Goal: Check status: Check status

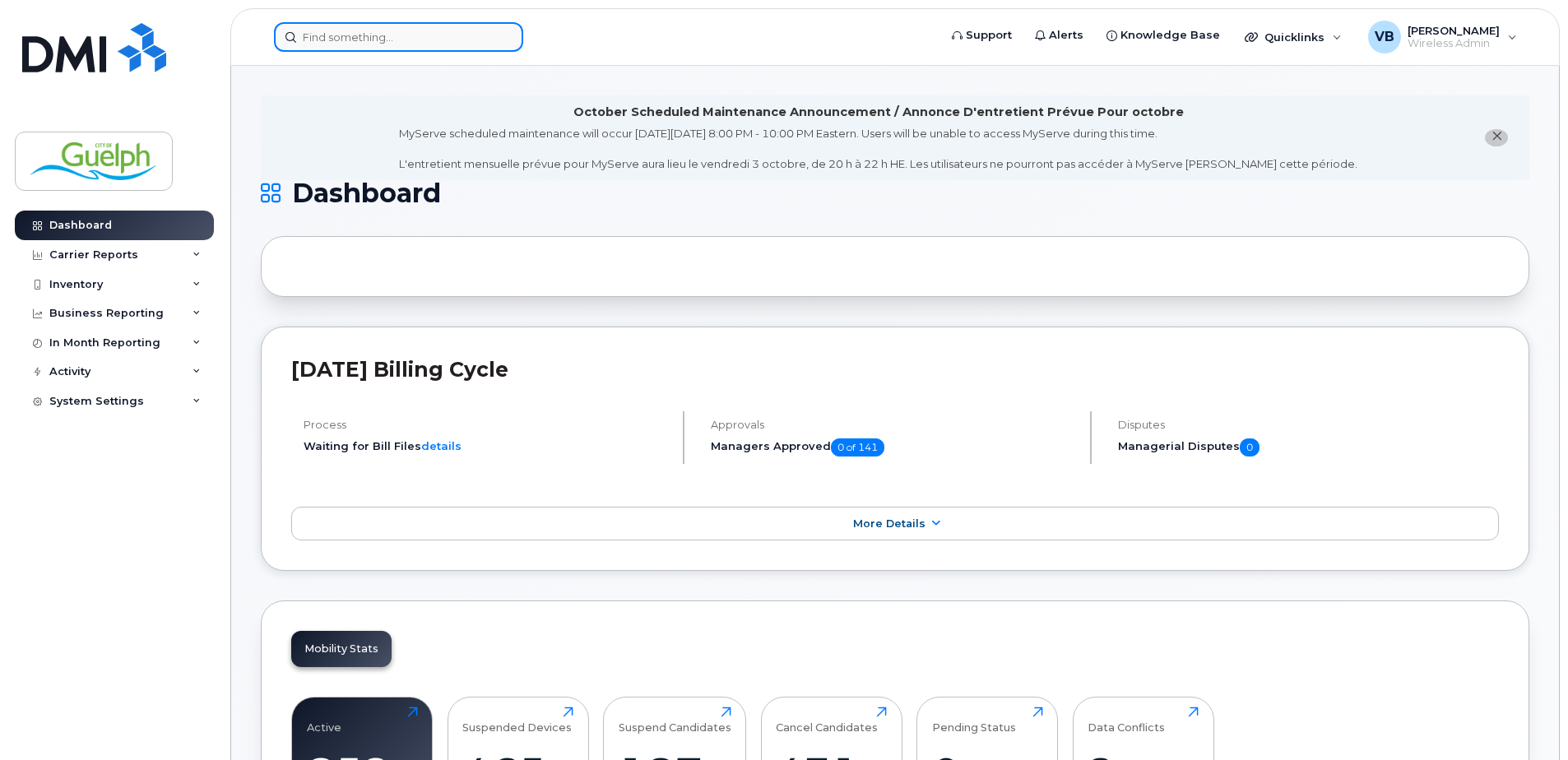
click at [415, 27] on input at bounding box center [398, 37] width 249 height 29
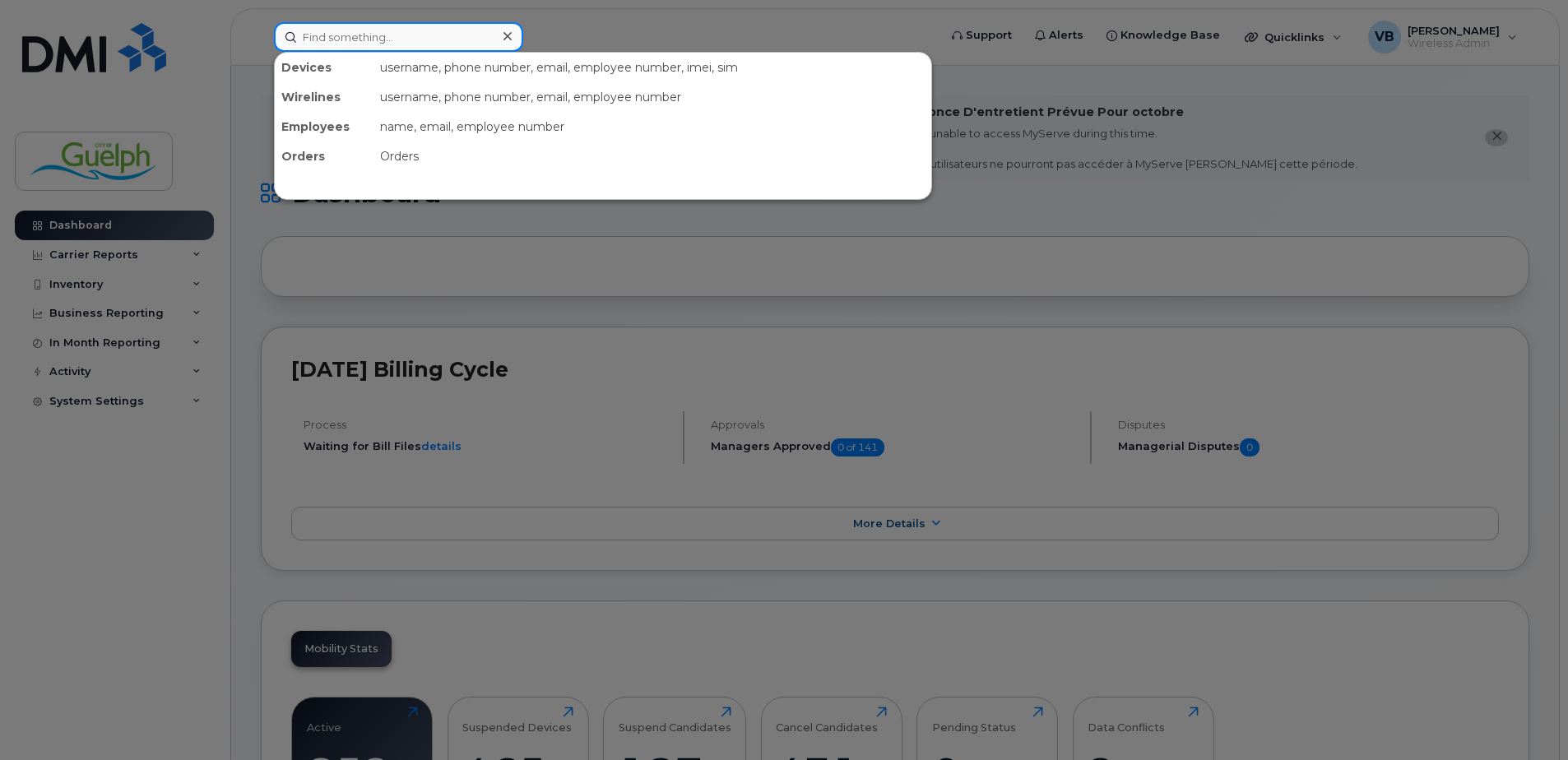
paste input "2269710004"
type input "2269710004"
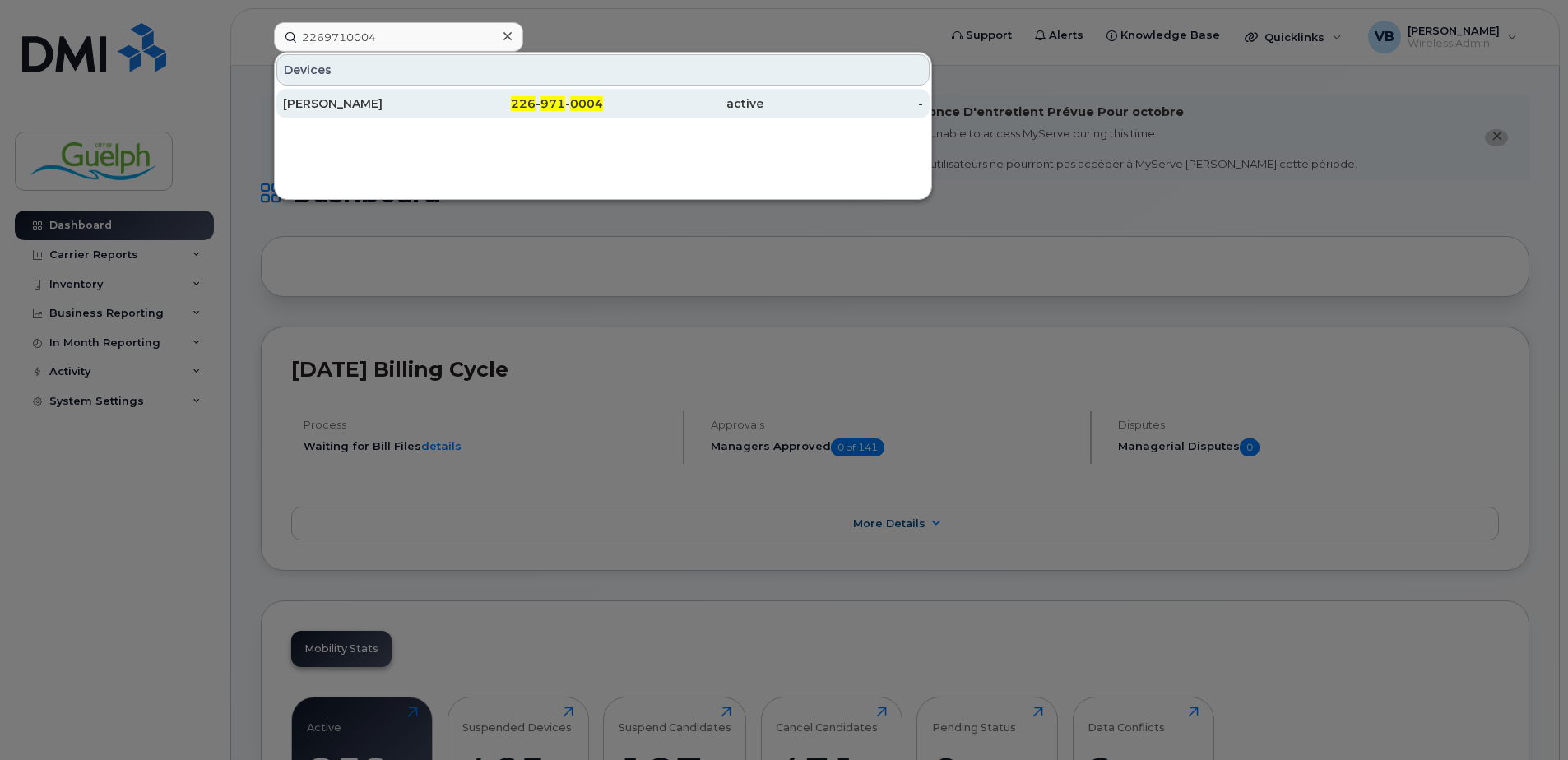
click at [483, 109] on div "226 - 971 - 0004" at bounding box center [524, 103] width 160 height 16
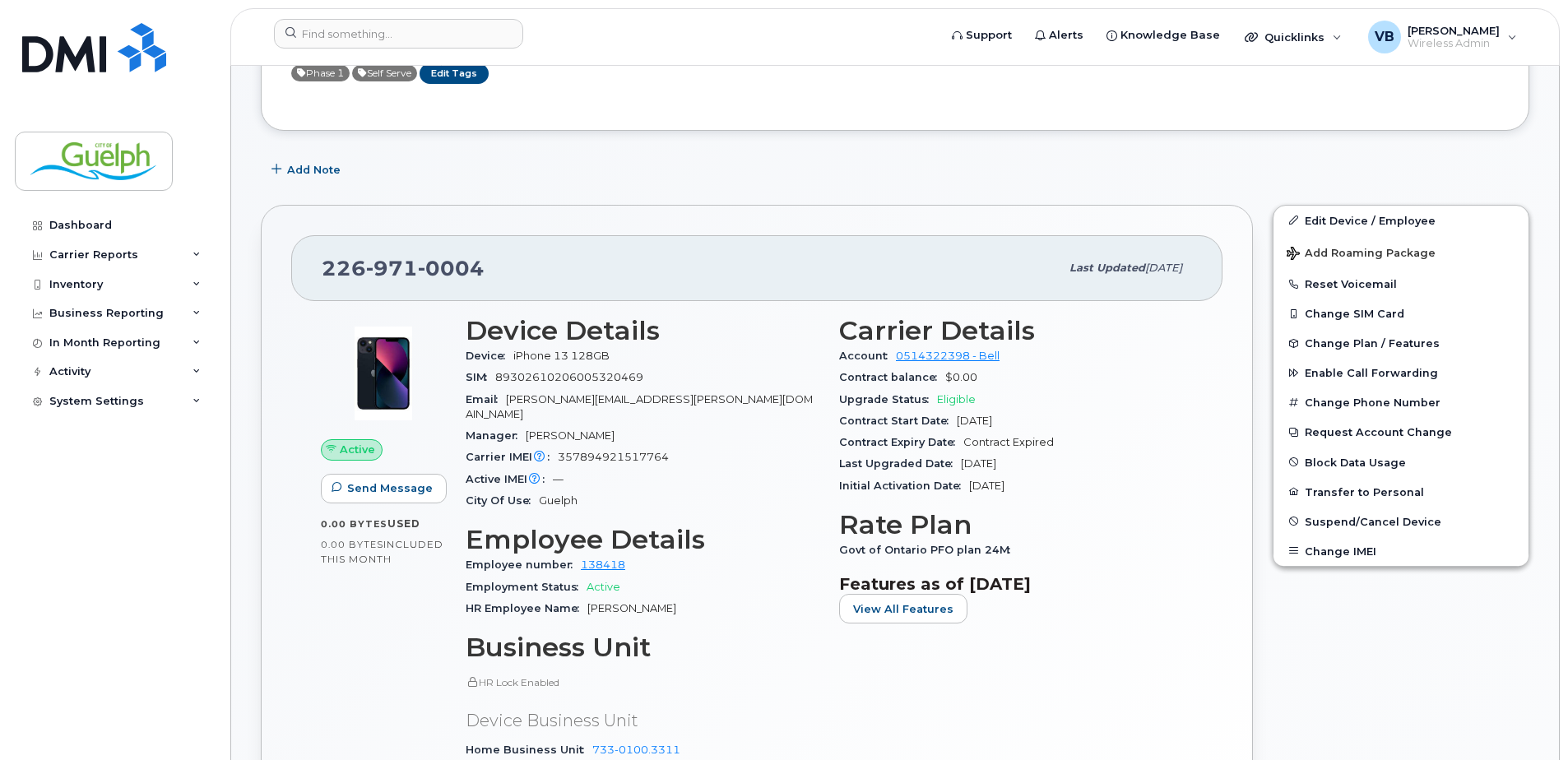
scroll to position [246, 0]
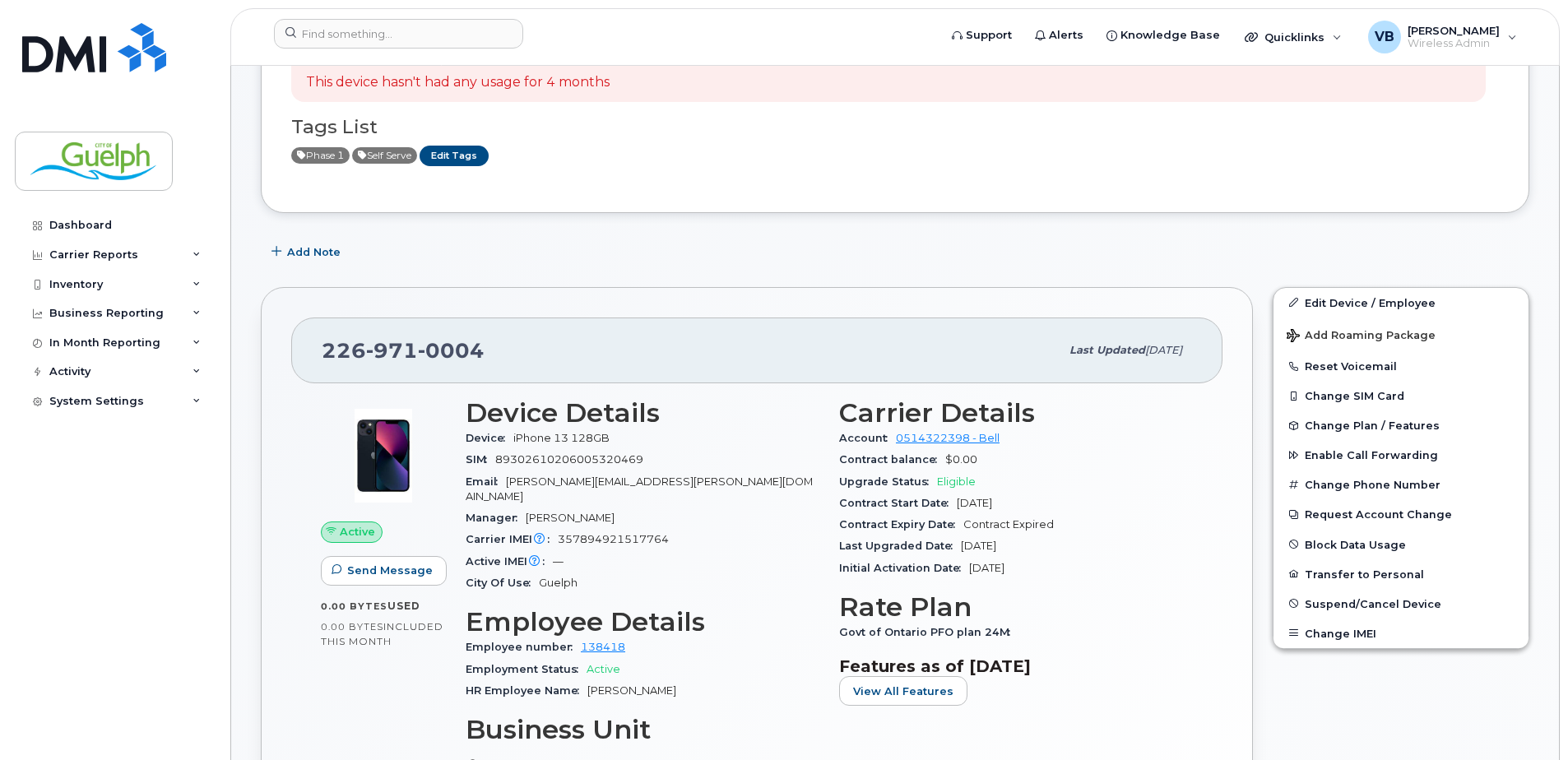
click at [639, 472] on div "Email wyatt.morrison@guelph.ca" at bounding box center [642, 489] width 353 height 37
click at [634, 457] on span "89302610206005320469" at bounding box center [570, 459] width 148 height 12
